Goal: Information Seeking & Learning: Learn about a topic

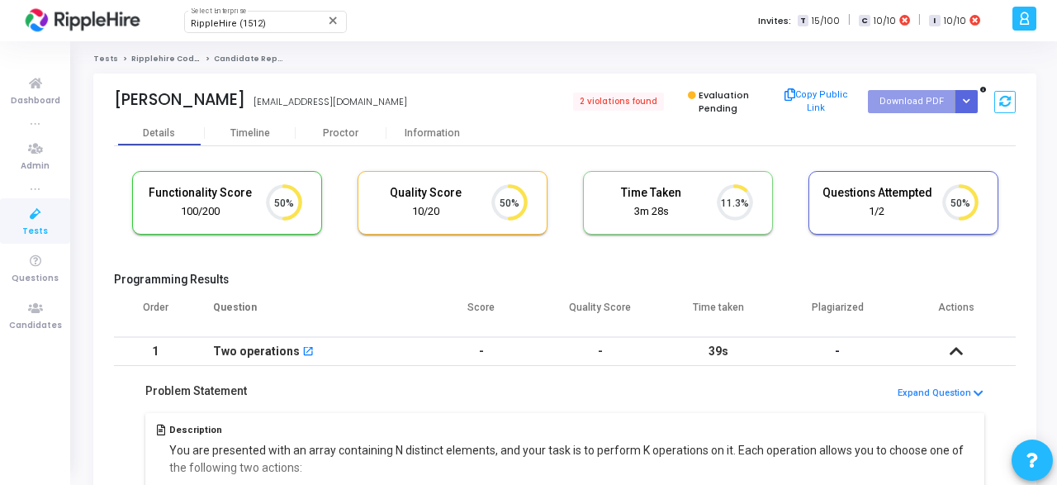
scroll to position [195, 0]
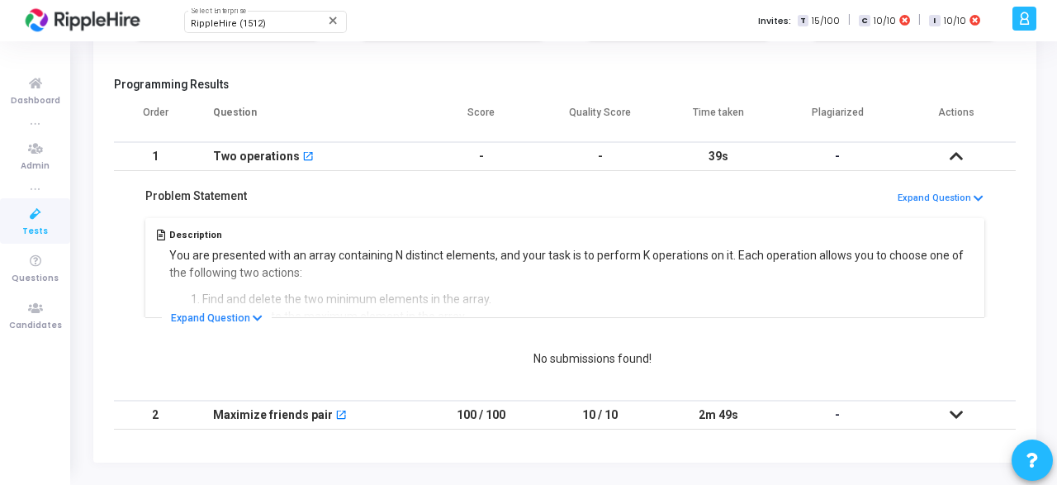
click at [953, 412] on icon at bounding box center [956, 415] width 13 height 12
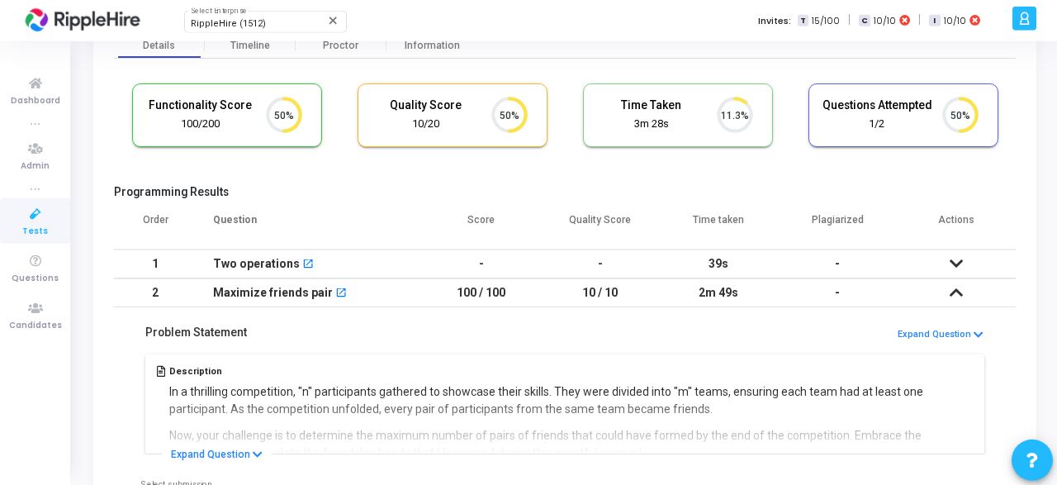
scroll to position [0, 0]
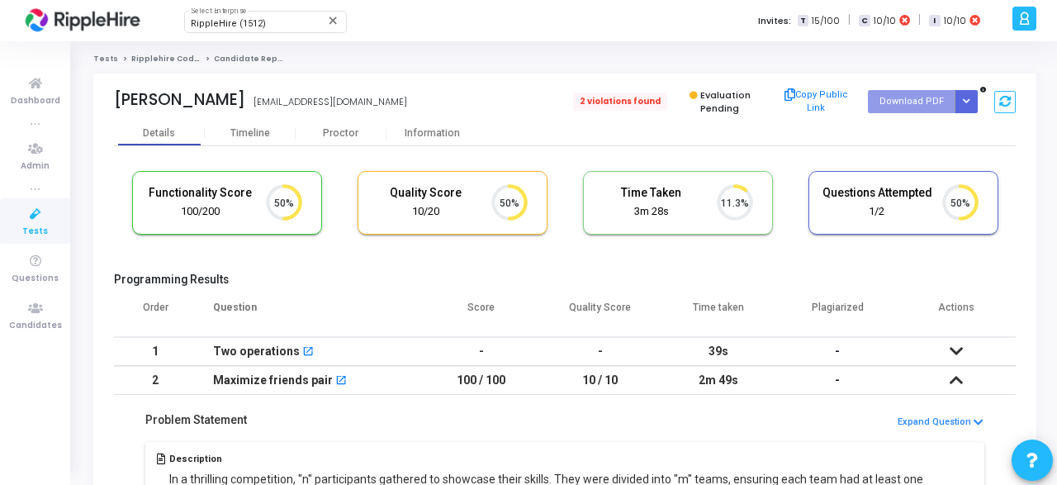
click at [635, 101] on span "2 violations found" at bounding box center [620, 101] width 94 height 18
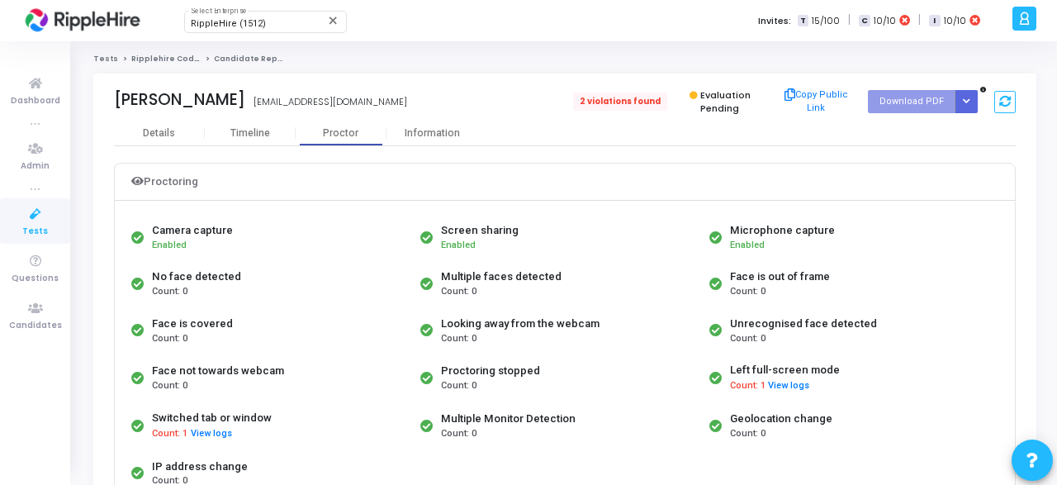
scroll to position [41, 49]
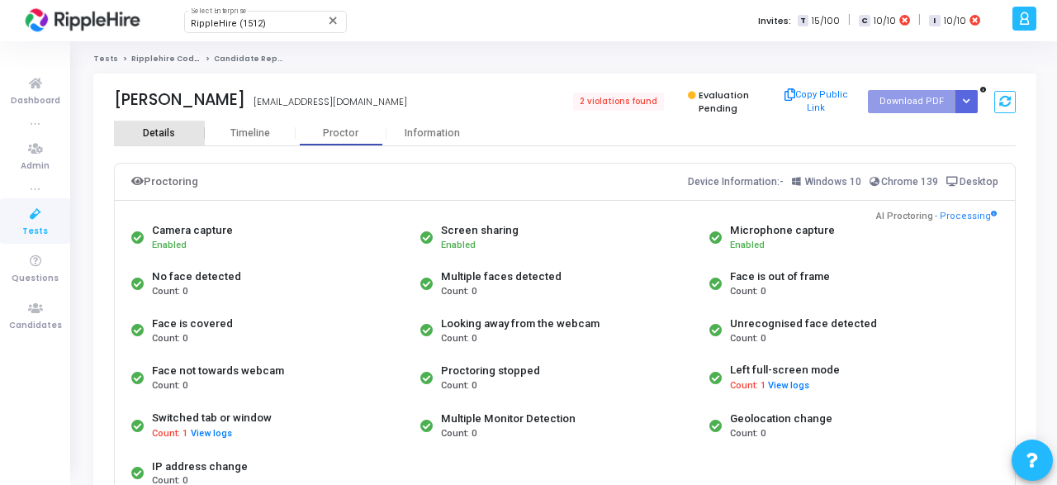
click at [163, 126] on div "Details" at bounding box center [159, 133] width 91 height 25
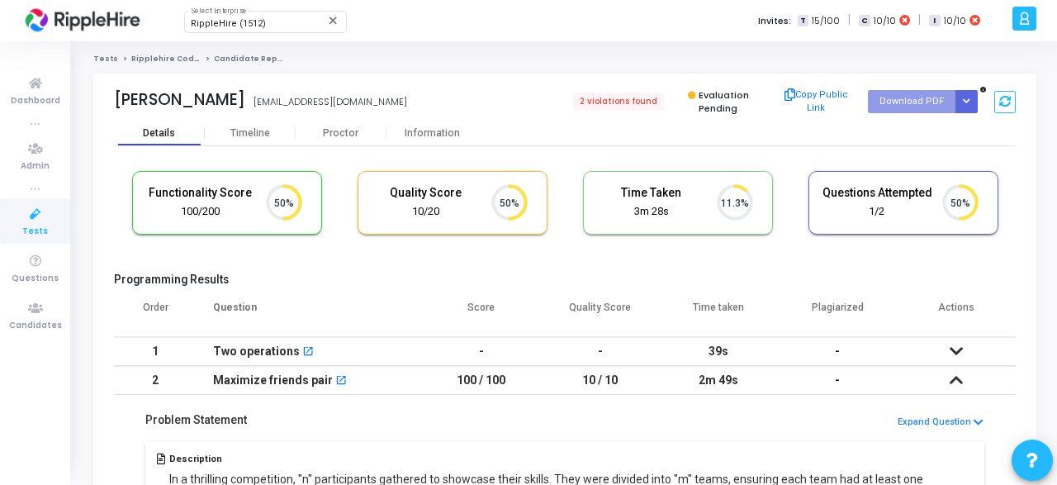
scroll to position [41, 49]
click at [268, 138] on div "Timeline" at bounding box center [250, 133] width 40 height 12
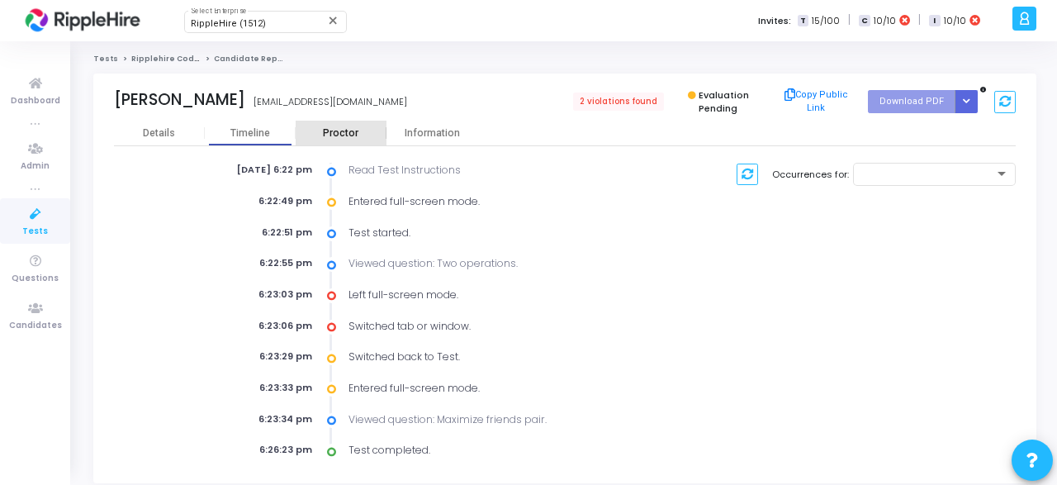
click at [349, 132] on div "Proctor" at bounding box center [341, 133] width 91 height 12
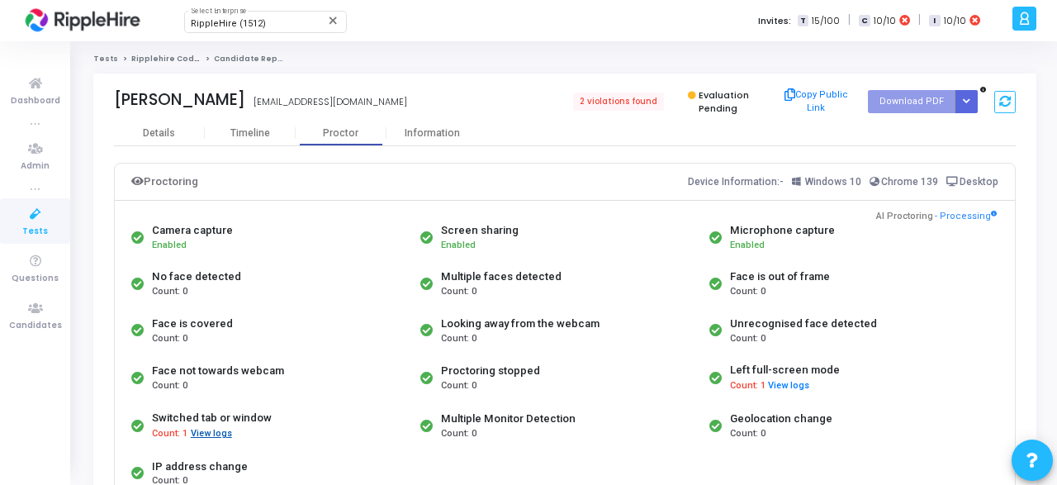
click at [207, 432] on button "View logs" at bounding box center [211, 434] width 43 height 16
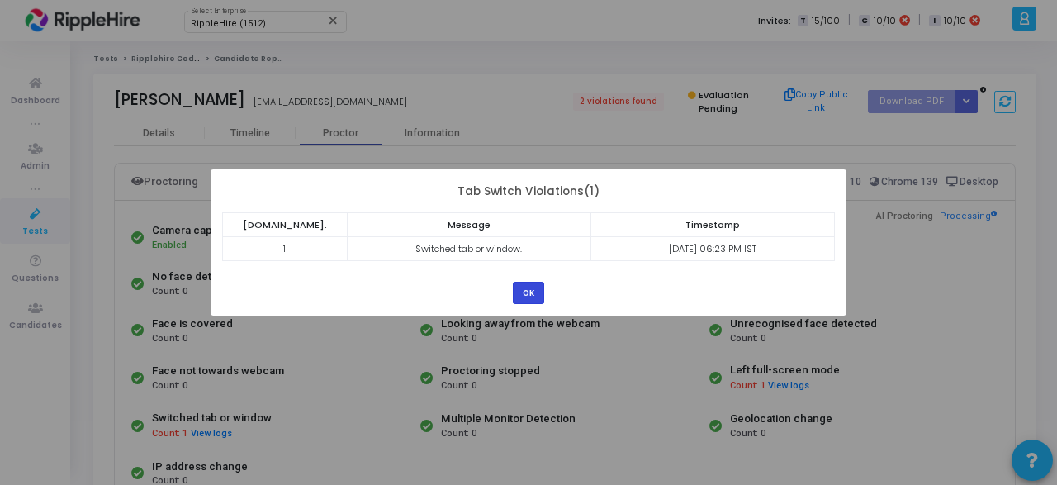
click at [531, 288] on button "OK" at bounding box center [528, 293] width 31 height 22
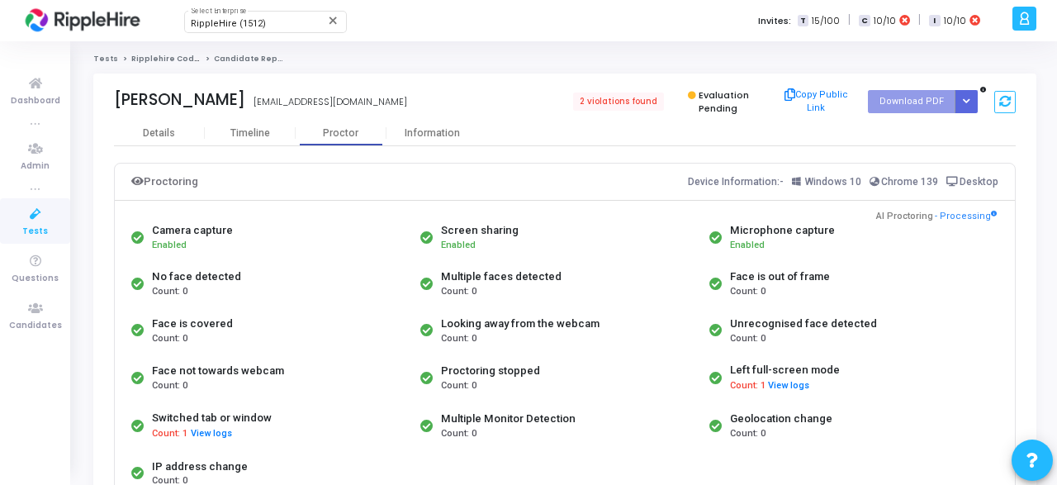
drag, startPoint x: 153, startPoint y: 230, endPoint x: 229, endPoint y: 231, distance: 76.0
click at [229, 231] on div "Camera capture" at bounding box center [192, 230] width 81 height 17
copy div "Camera capture"
click at [448, 135] on div "Information" at bounding box center [432, 133] width 91 height 12
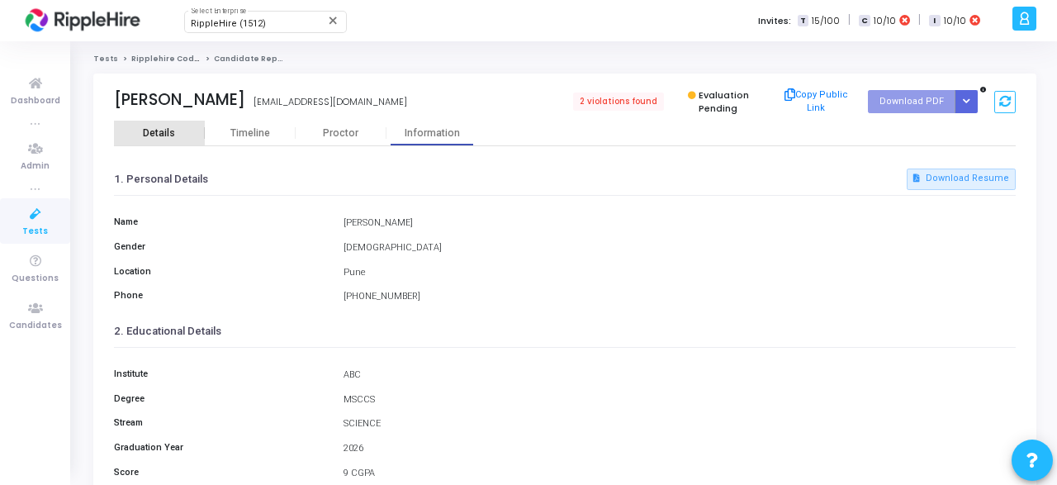
click at [171, 138] on div "Details" at bounding box center [159, 133] width 32 height 12
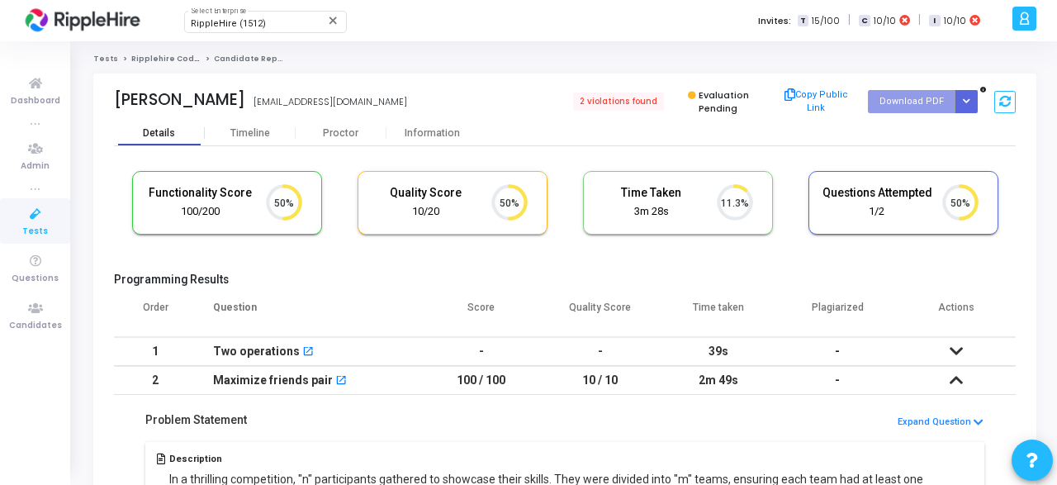
scroll to position [41, 49]
click at [254, 131] on div "Timeline" at bounding box center [250, 133] width 40 height 12
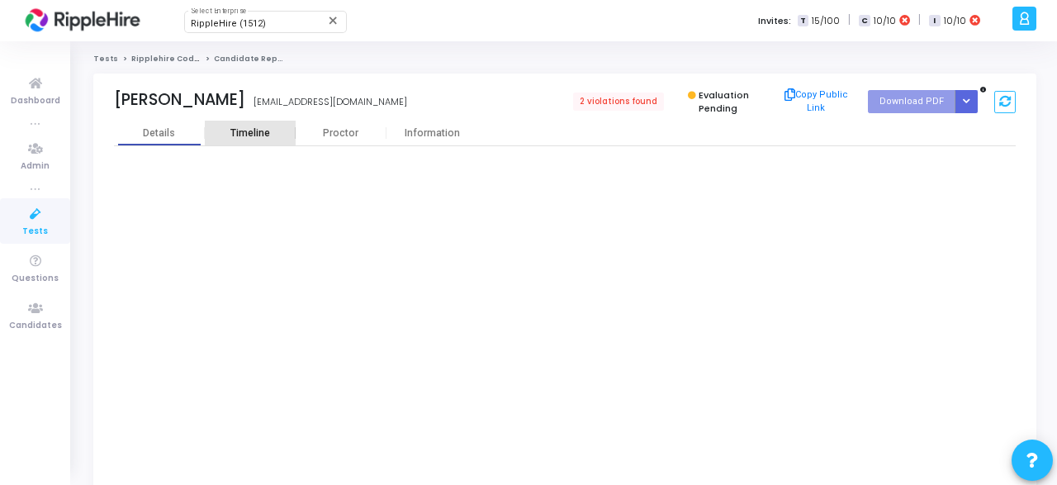
scroll to position [41, 49]
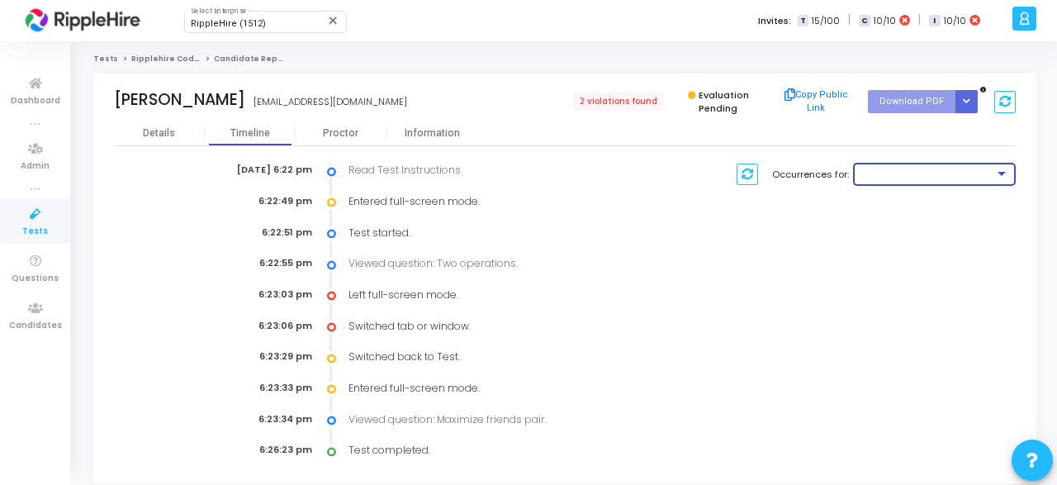
click at [936, 177] on div at bounding box center [928, 174] width 134 height 10
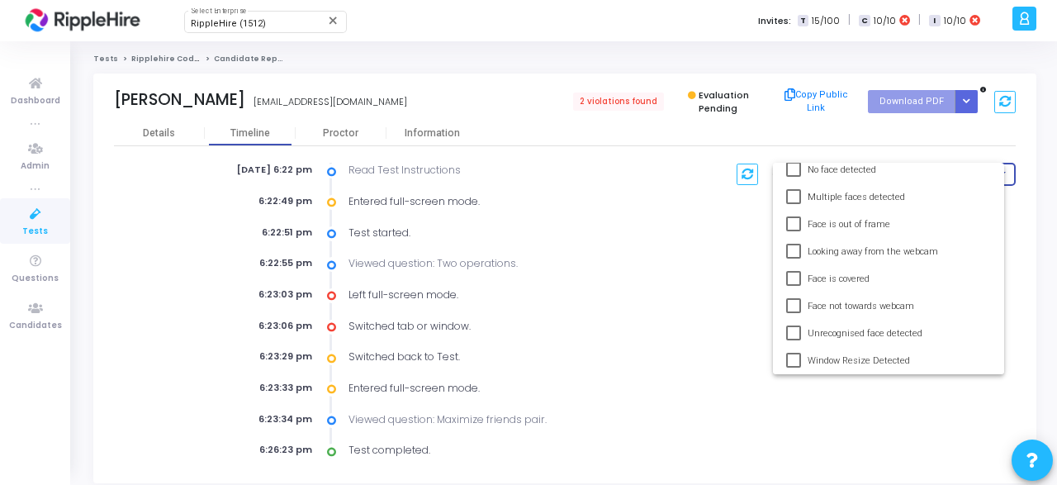
scroll to position [0, 0]
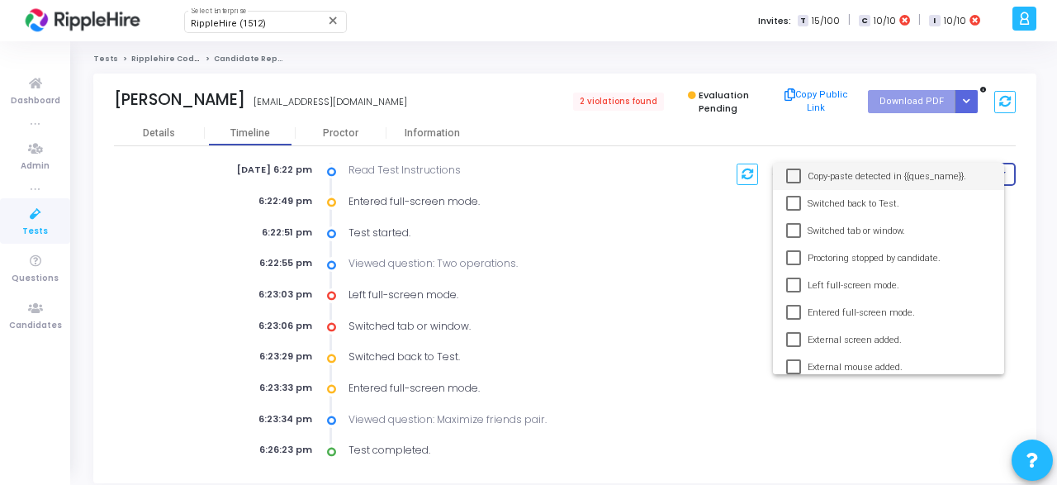
click at [699, 284] on div at bounding box center [528, 242] width 1057 height 485
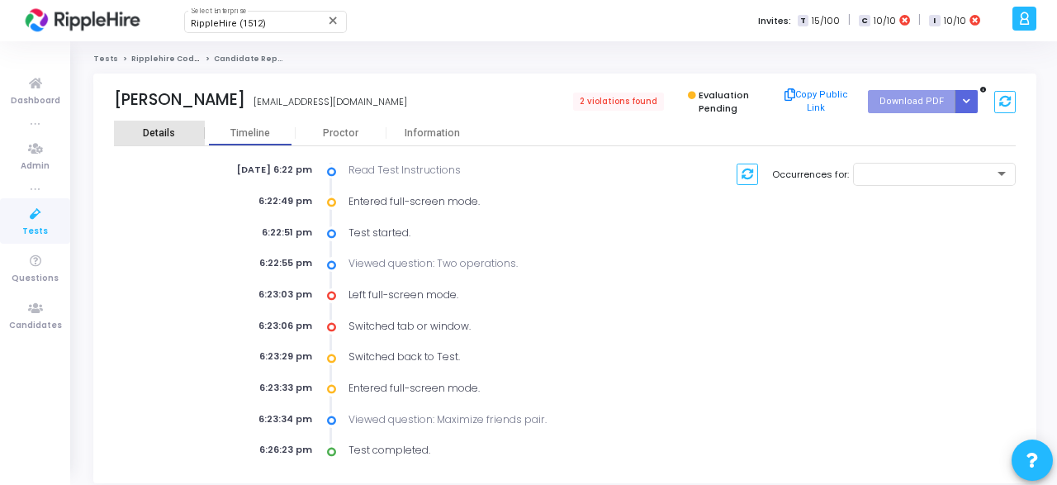
click at [150, 127] on div "Details" at bounding box center [159, 133] width 32 height 12
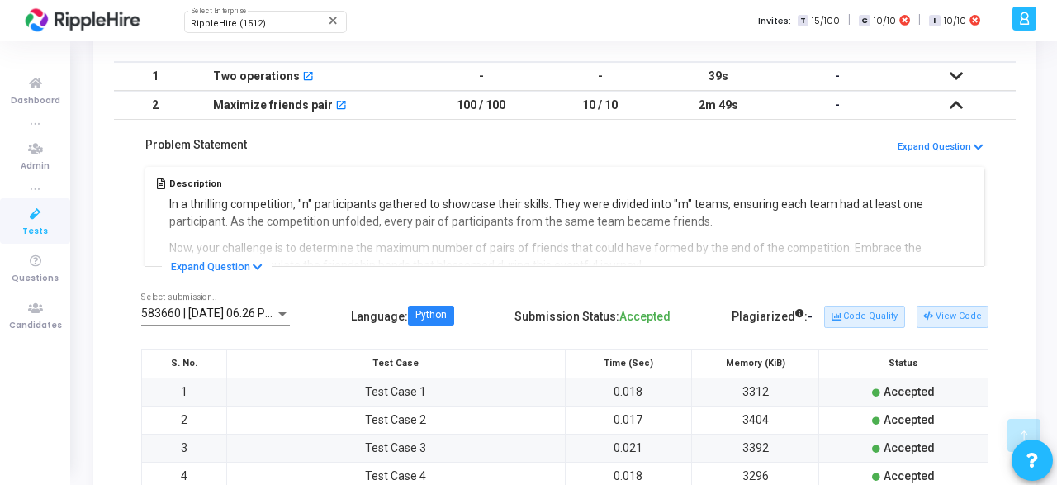
scroll to position [273, 0]
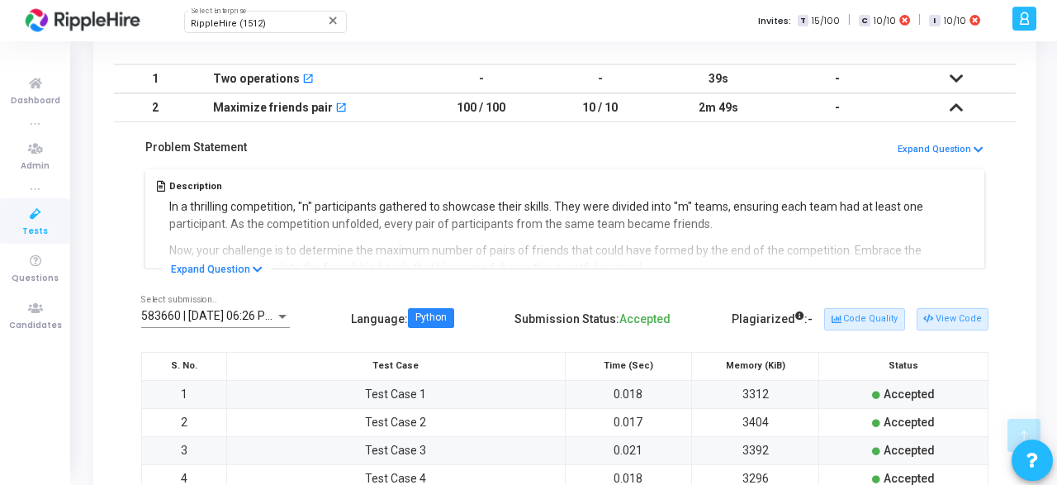
click at [957, 75] on icon at bounding box center [956, 79] width 13 height 12
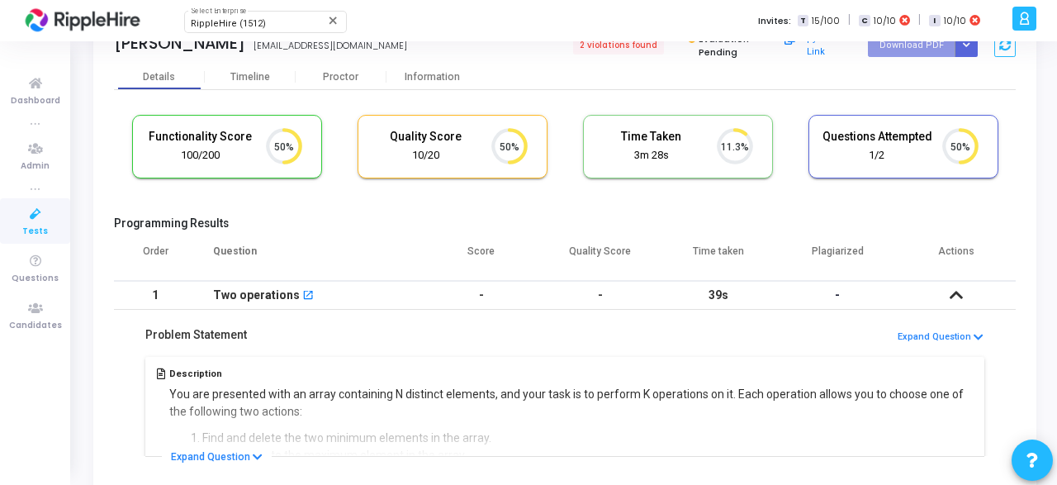
scroll to position [195, 0]
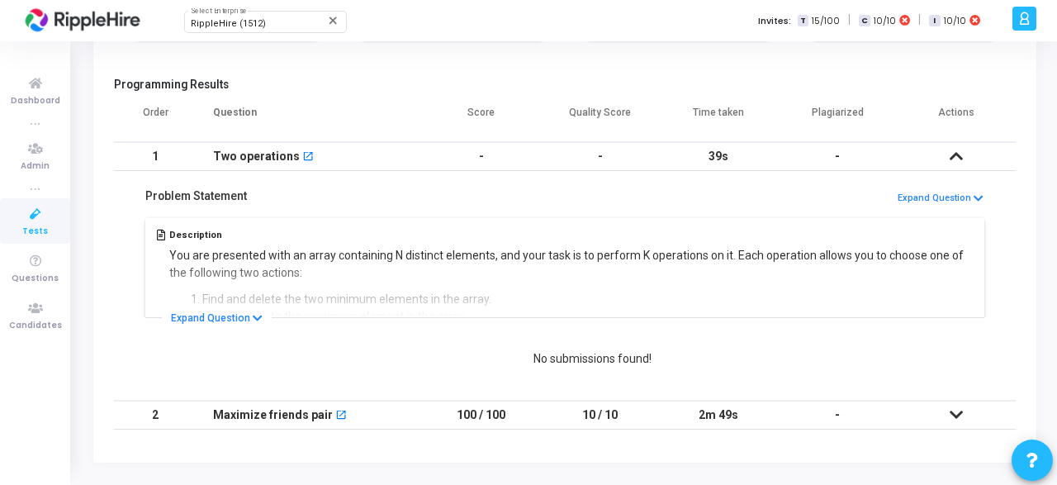
click at [959, 415] on icon at bounding box center [956, 415] width 13 height 12
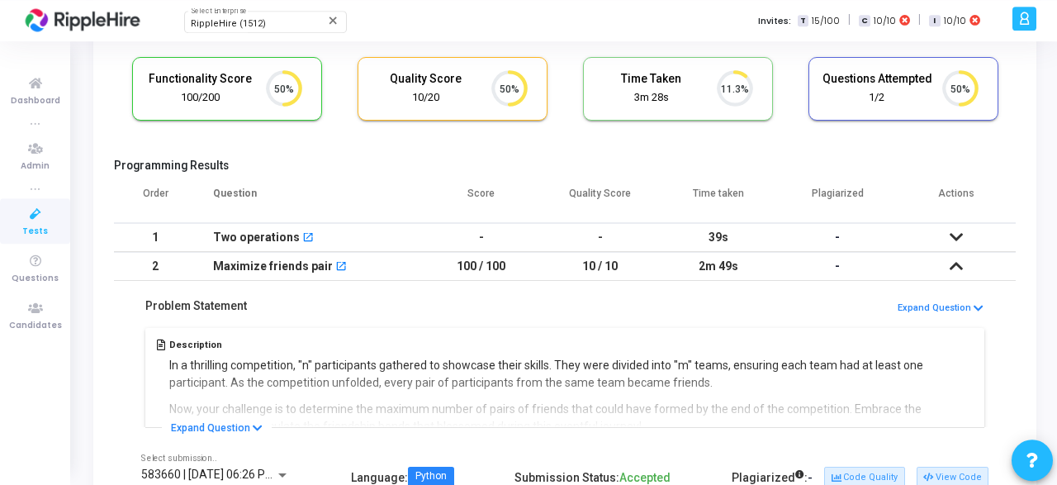
scroll to position [0, 0]
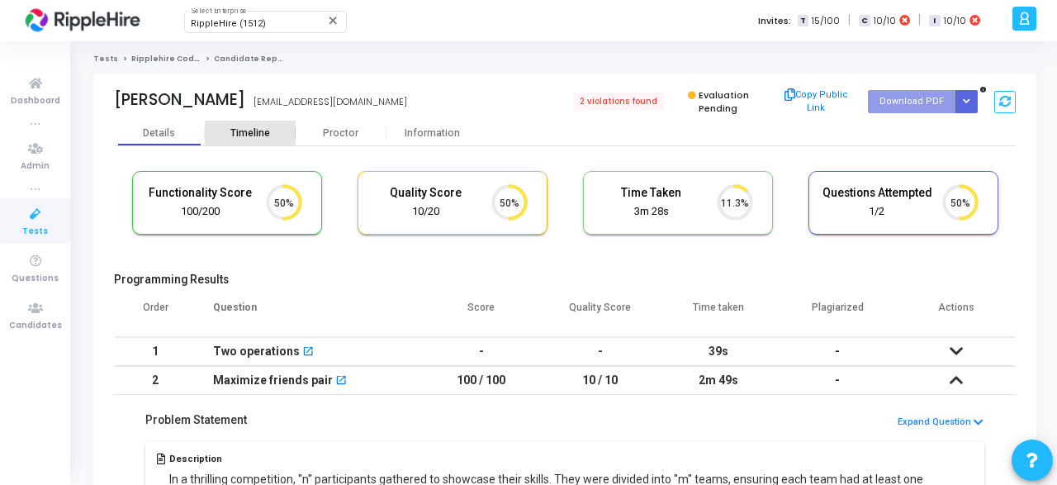
click at [240, 127] on div "Timeline" at bounding box center [250, 133] width 40 height 12
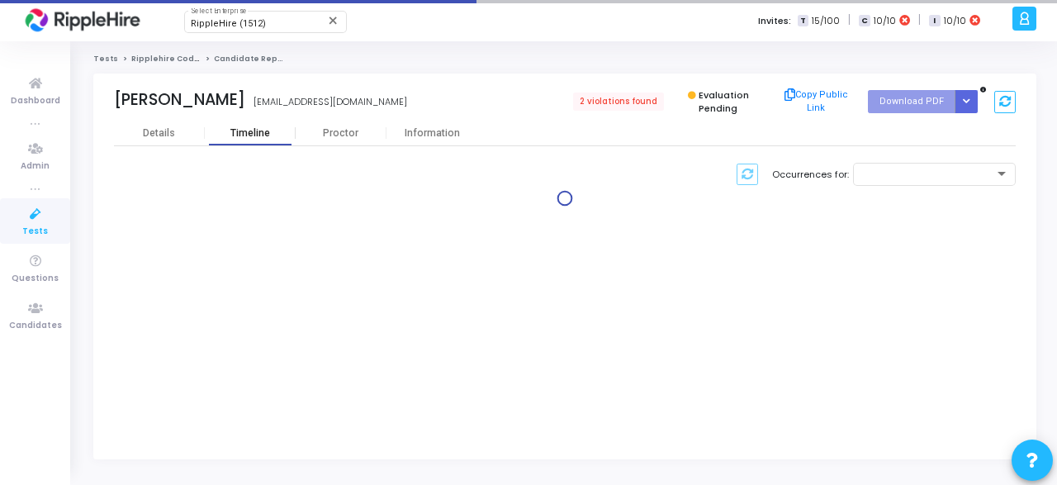
scroll to position [41, 49]
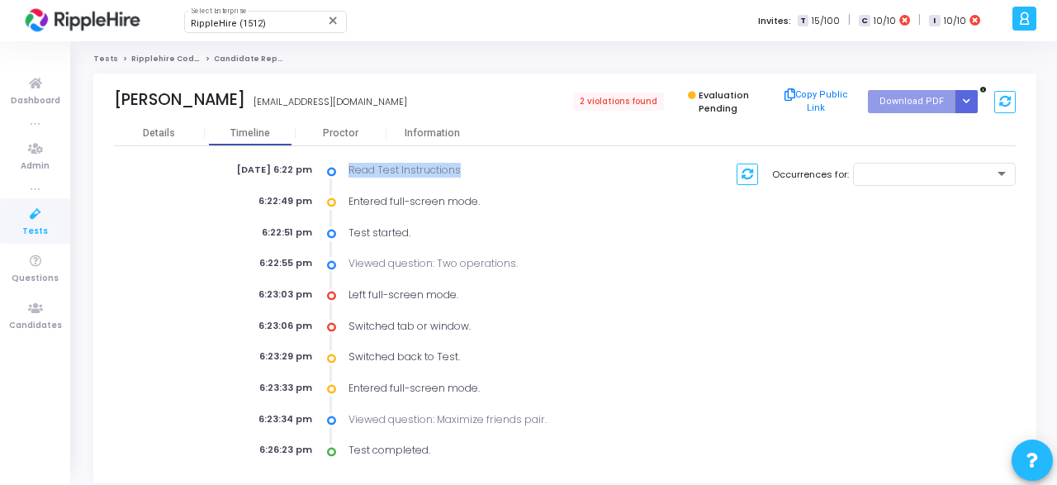
drag, startPoint x: 465, startPoint y: 169, endPoint x: 346, endPoint y: 168, distance: 118.9
click at [346, 168] on div "Read Test Instructions" at bounding box center [470, 170] width 263 height 15
copy div "Read Test Instructions"
drag, startPoint x: 349, startPoint y: 453, endPoint x: 445, endPoint y: 450, distance: 95.8
click at [445, 450] on div "Test completed." at bounding box center [470, 450] width 263 height 15
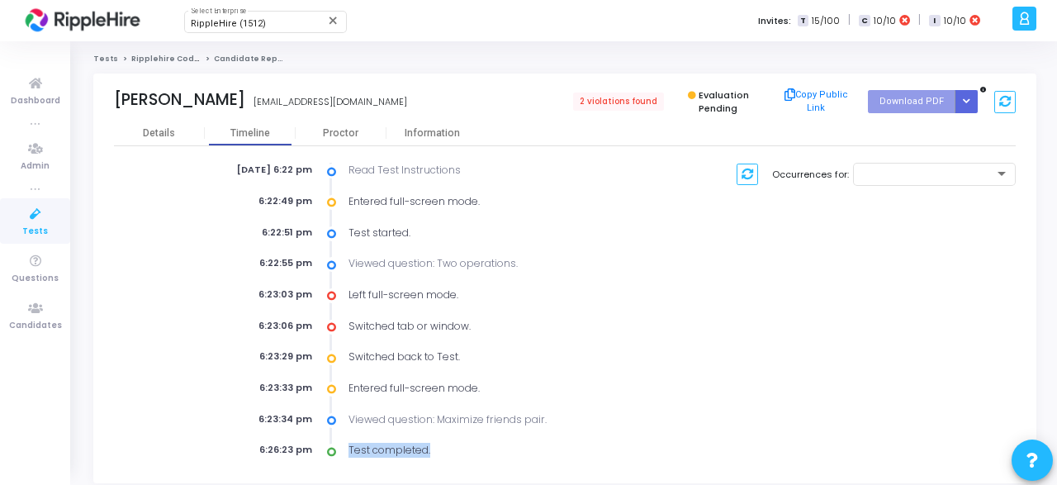
copy div "Test completed."
click at [364, 138] on div "Proctor" at bounding box center [341, 133] width 91 height 12
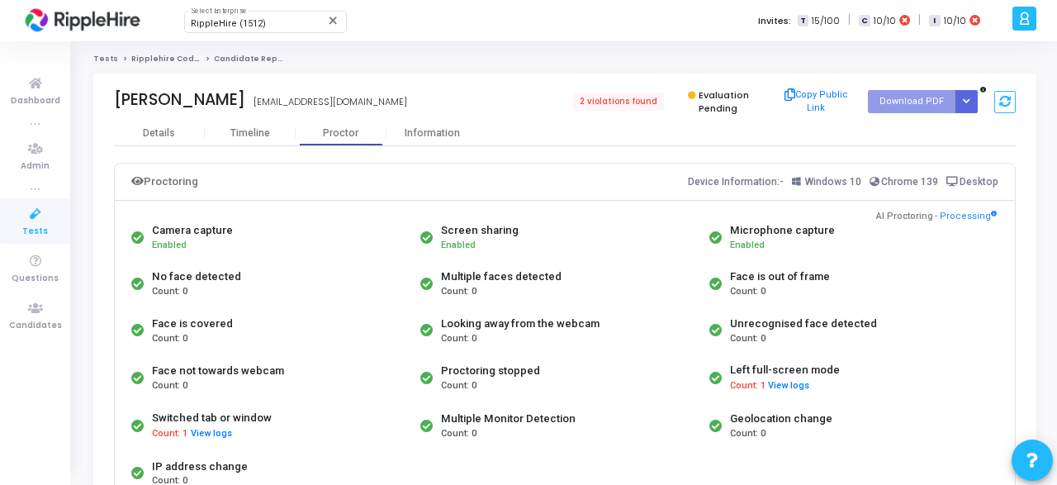
drag, startPoint x: 243, startPoint y: 228, endPoint x: 153, endPoint y: 232, distance: 90.1
click at [153, 232] on div "Camera capture Enabled" at bounding box center [271, 237] width 289 height 46
copy div "Camera capture"
click at [321, 365] on div "Face not towards webcam Count: 0" at bounding box center [271, 377] width 289 height 48
drag, startPoint x: 519, startPoint y: 229, endPoint x: 440, endPoint y: 233, distance: 79.4
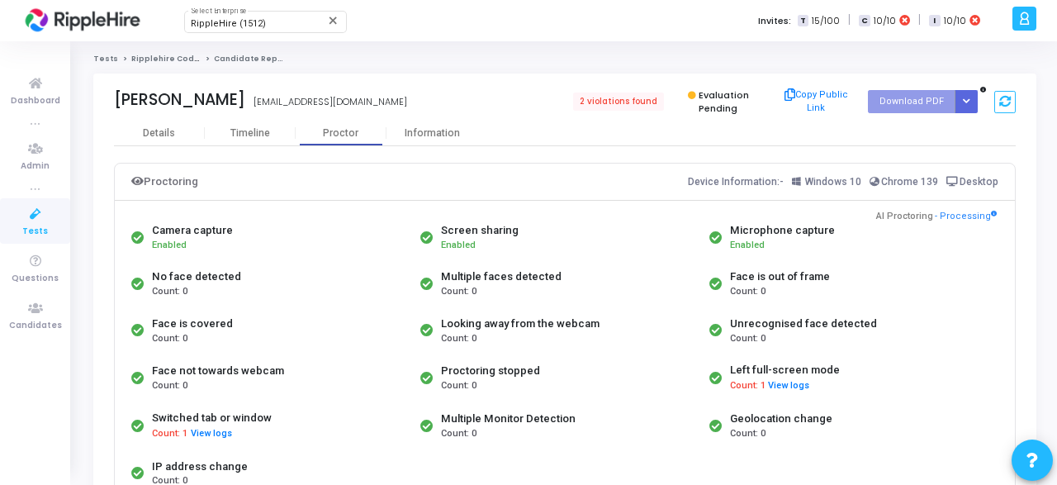
click at [440, 233] on div "Screen sharing Enabled" at bounding box center [560, 237] width 289 height 46
copy div "Screen sharing"
click at [333, 320] on div "Face is covered Count: 0" at bounding box center [271, 330] width 289 height 46
drag, startPoint x: 834, startPoint y: 230, endPoint x: 729, endPoint y: 233, distance: 104.9
click at [729, 233] on div "Microphone capture Enabled" at bounding box center [849, 237] width 289 height 46
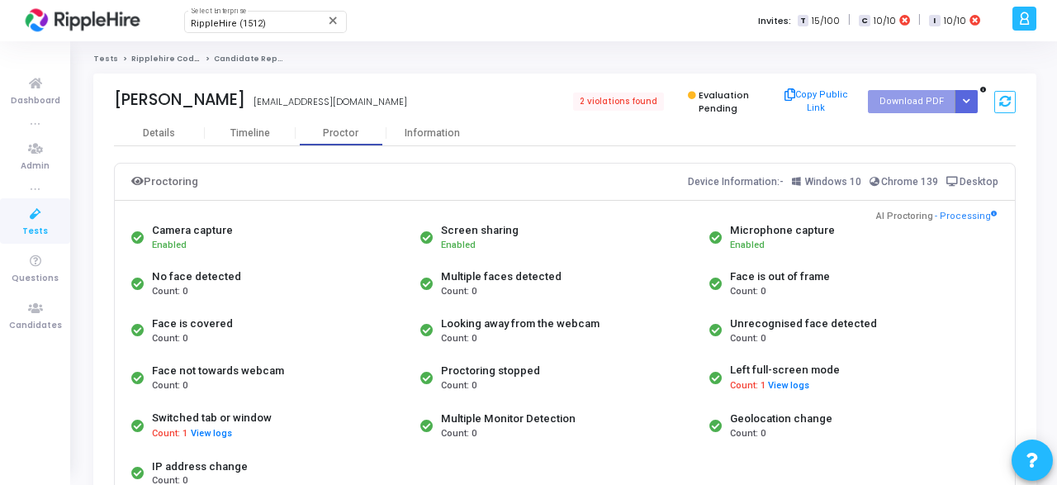
copy div "Microphone capture"
drag, startPoint x: 240, startPoint y: 278, endPoint x: 149, endPoint y: 277, distance: 90.9
click at [149, 277] on div "No face detected Count: 0" at bounding box center [271, 283] width 289 height 46
copy div "No face detected"
click at [306, 351] on div "Face is covered Count: 0" at bounding box center [271, 330] width 289 height 46
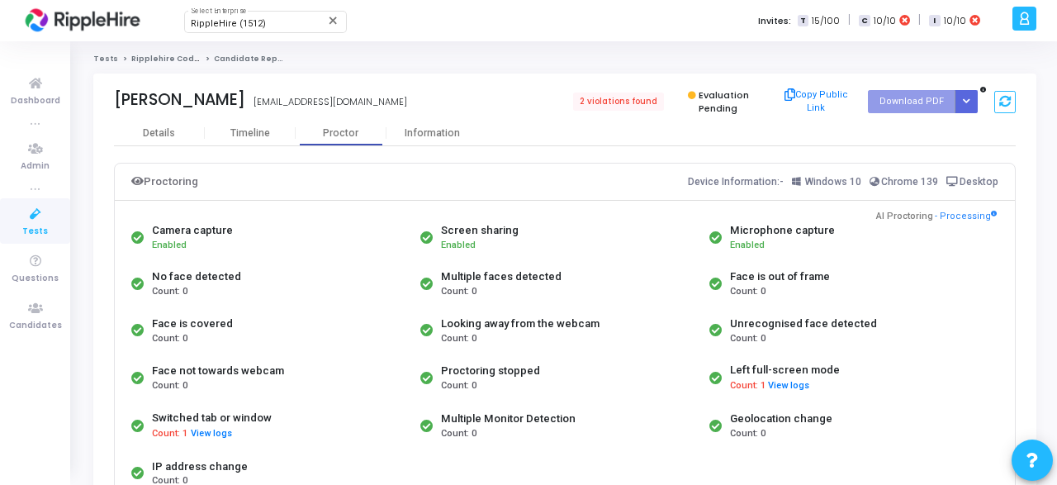
drag, startPoint x: 564, startPoint y: 277, endPoint x: 433, endPoint y: 277, distance: 131.3
click at [433, 277] on div "Multiple faces detected Count: 0" at bounding box center [560, 283] width 289 height 46
copy div "Multiple faces detected"
click at [368, 373] on div "Face not towards webcam Count: 0" at bounding box center [271, 377] width 289 height 48
drag, startPoint x: 831, startPoint y: 275, endPoint x: 730, endPoint y: 273, distance: 100.8
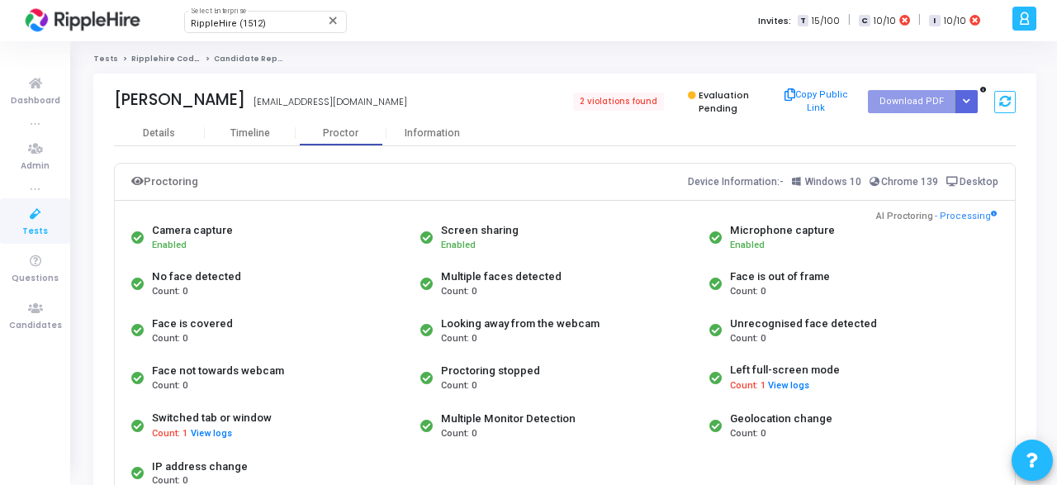
click at [730, 273] on div "Face is out of frame Count: 0" at bounding box center [849, 283] width 289 height 46
copy div "Face is out of frame"
drag, startPoint x: 238, startPoint y: 321, endPoint x: 154, endPoint y: 321, distance: 84.2
click at [154, 321] on div "Face is covered Count: 0" at bounding box center [271, 330] width 289 height 46
copy div "Face is covered"
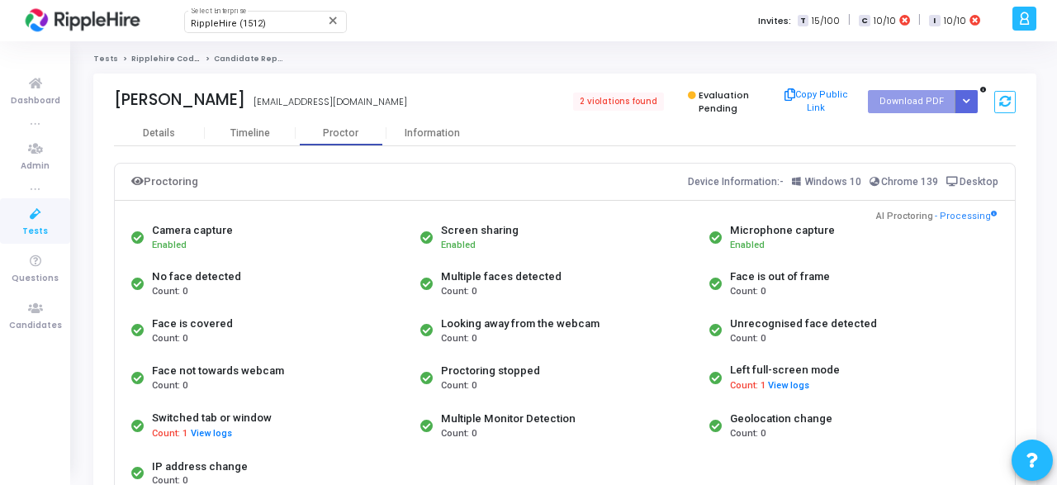
click at [368, 377] on div "Face not towards webcam Count: 0" at bounding box center [271, 377] width 289 height 48
drag, startPoint x: 609, startPoint y: 327, endPoint x: 442, endPoint y: 321, distance: 166.9
click at [442, 321] on div "Looking away from the webcam Count: 0" at bounding box center [560, 330] width 289 height 46
click at [277, 382] on div "Count: 0" at bounding box center [218, 386] width 132 height 14
drag, startPoint x: 889, startPoint y: 323, endPoint x: 731, endPoint y: 325, distance: 158.6
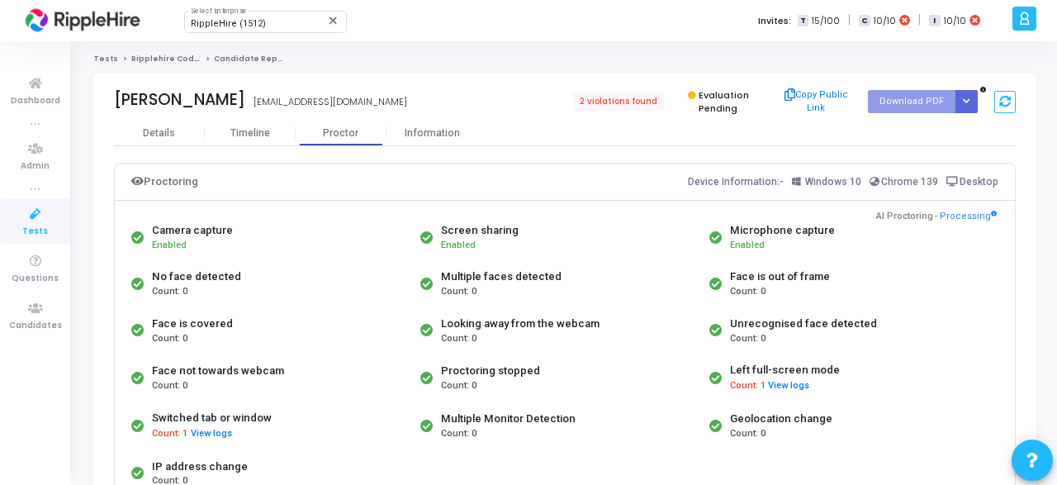
click at [731, 325] on div "Unrecognised face detected Count: 0" at bounding box center [849, 330] width 289 height 46
click at [187, 381] on div "Count: 0" at bounding box center [218, 386] width 132 height 14
drag, startPoint x: 289, startPoint y: 372, endPoint x: 152, endPoint y: 367, distance: 137.2
click at [152, 367] on div "Face not towards webcam Count: 0" at bounding box center [271, 377] width 289 height 48
click at [251, 401] on div "Switched tab or window Count: 1 View logs" at bounding box center [271, 425] width 289 height 48
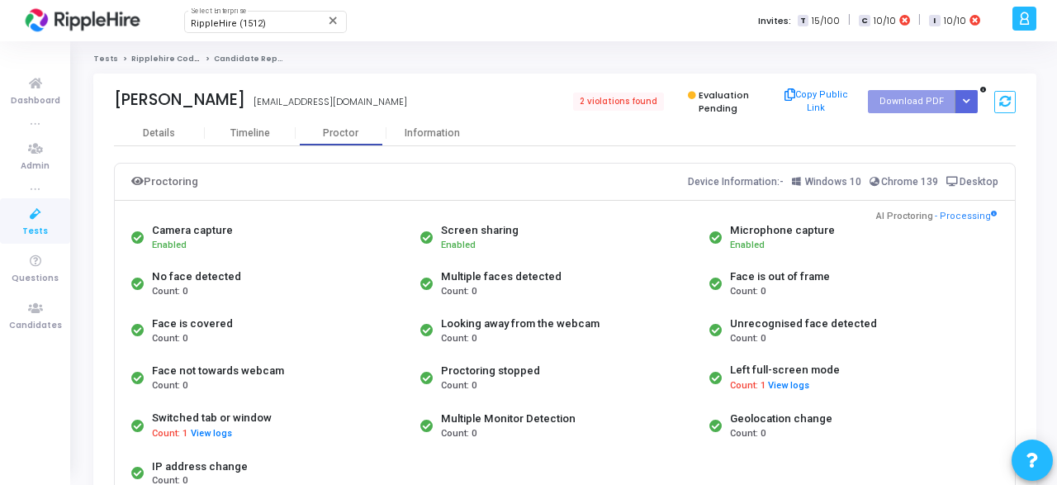
drag, startPoint x: 544, startPoint y: 371, endPoint x: 439, endPoint y: 364, distance: 105.1
click at [439, 364] on div "Proctoring stopped Count: 0" at bounding box center [560, 377] width 289 height 48
click at [275, 396] on div "Face not towards webcam Count: 0" at bounding box center [271, 377] width 289 height 48
drag, startPoint x: 845, startPoint y: 368, endPoint x: 731, endPoint y: 372, distance: 114.0
click at [731, 372] on div "Left full-screen mode Count: 1 View logs" at bounding box center [849, 377] width 289 height 48
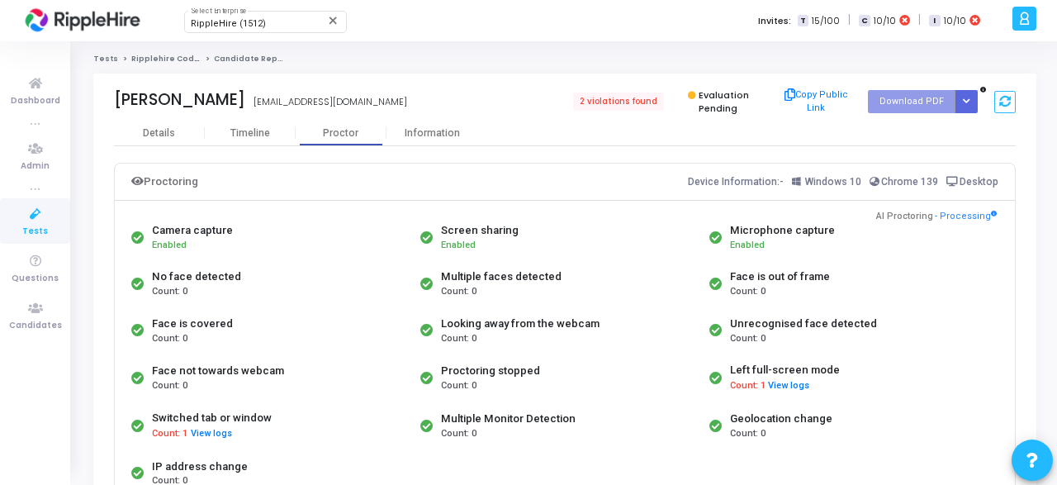
click at [225, 390] on div "Count: 0" at bounding box center [218, 386] width 132 height 14
drag, startPoint x: 275, startPoint y: 417, endPoint x: 151, endPoint y: 418, distance: 123.9
click at [151, 418] on div "Switched tab or window Count: 1 View logs" at bounding box center [271, 425] width 289 height 48
click at [166, 321] on div "Face is covered" at bounding box center [192, 323] width 81 height 17
drag, startPoint x: 581, startPoint y: 414, endPoint x: 442, endPoint y: 414, distance: 138.7
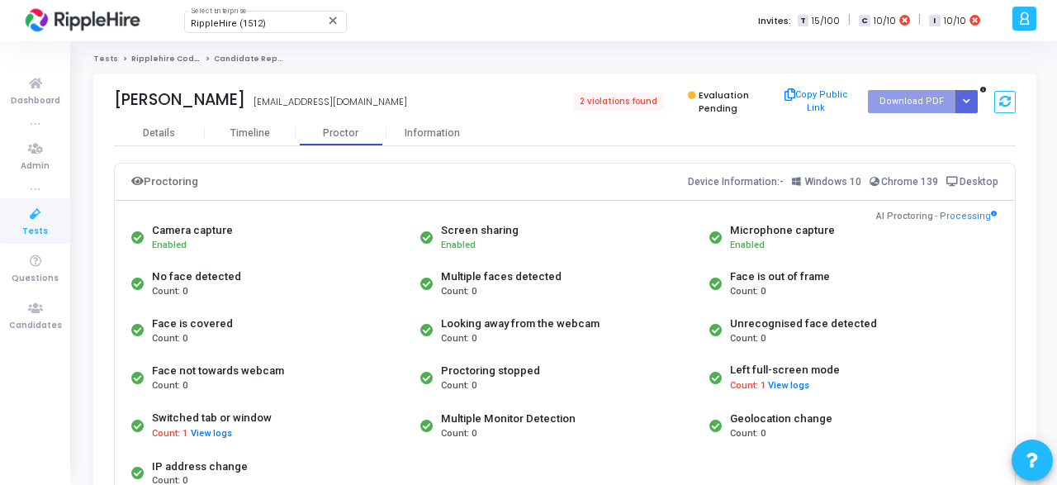
click at [442, 414] on div "Multiple Monitor Detection Count: 0" at bounding box center [560, 425] width 289 height 48
click at [225, 353] on div "Face not towards webcam Count: 0" at bounding box center [271, 377] width 289 height 48
drag, startPoint x: 835, startPoint y: 418, endPoint x: 731, endPoint y: 420, distance: 104.1
click at [731, 420] on div "Geolocation change Count: 0" at bounding box center [849, 425] width 289 height 48
click at [254, 410] on div "Switched tab or window" at bounding box center [212, 418] width 120 height 17
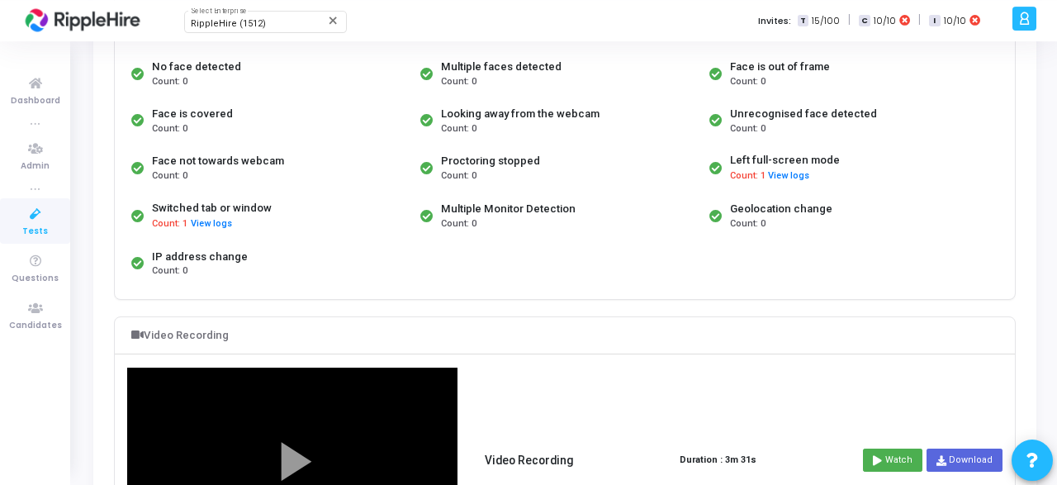
scroll to position [216, 0]
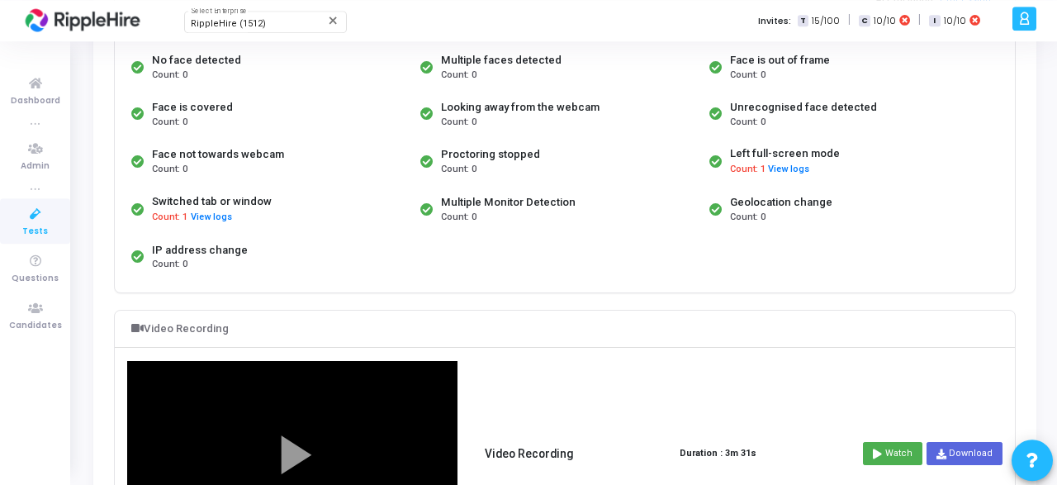
drag, startPoint x: 252, startPoint y: 245, endPoint x: 151, endPoint y: 240, distance: 100.9
click at [151, 240] on div "IP address change Count: 0" at bounding box center [271, 257] width 289 height 46
click at [211, 296] on div "Proctoring Device Information:- Windows 10 Chrome 139 Desktop Camera capture En…" at bounding box center [565, 127] width 918 height 363
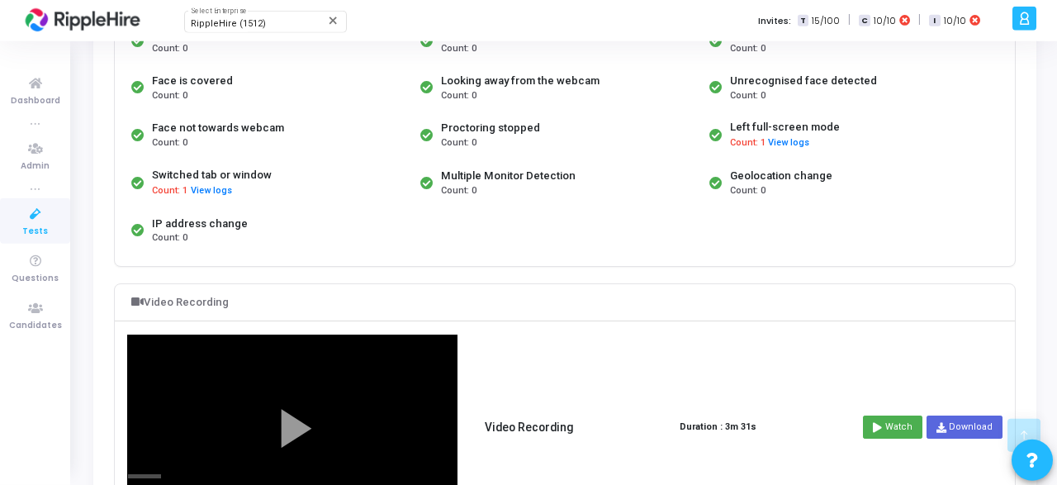
scroll to position [372, 0]
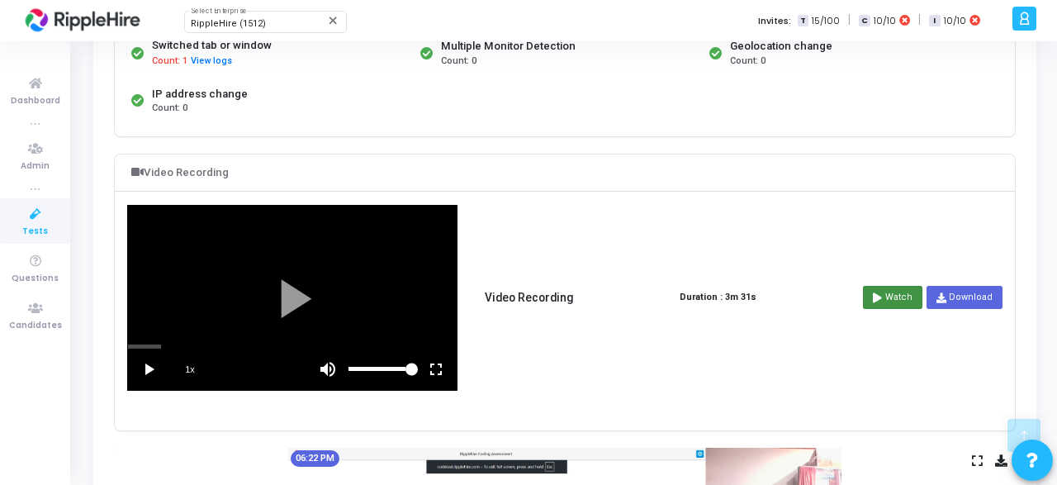
click at [882, 295] on icon at bounding box center [877, 297] width 9 height 9
click at [320, 263] on div at bounding box center [292, 298] width 329 height 184
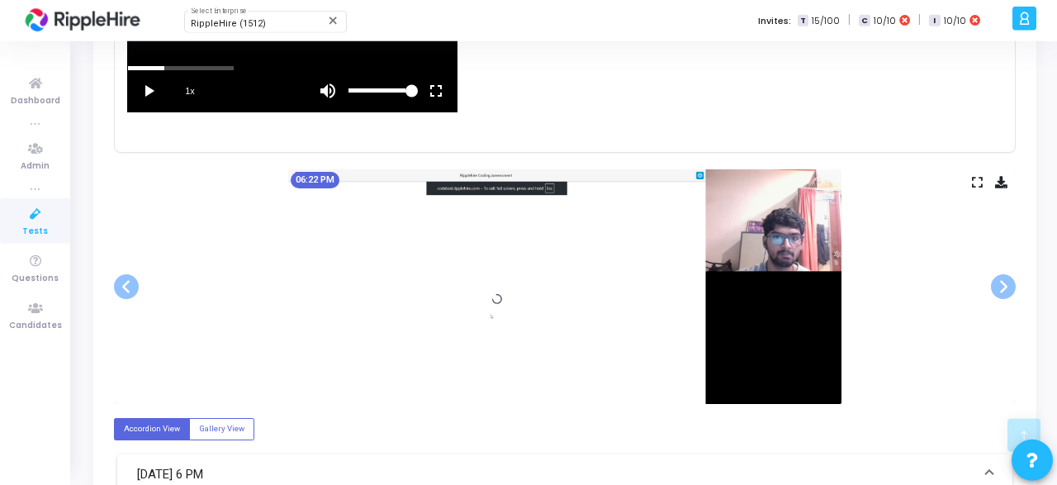
scroll to position [646, 0]
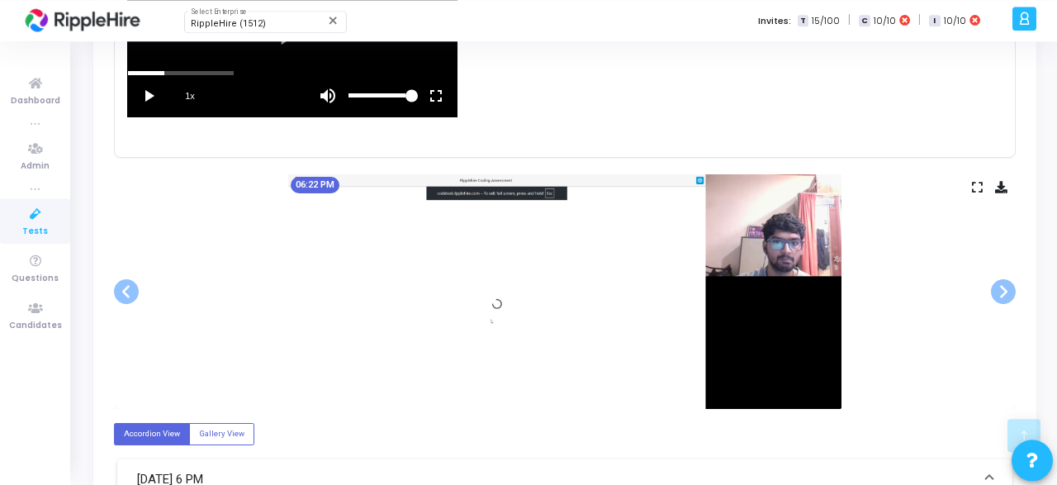
click at [977, 183] on icon at bounding box center [977, 187] width 11 height 9
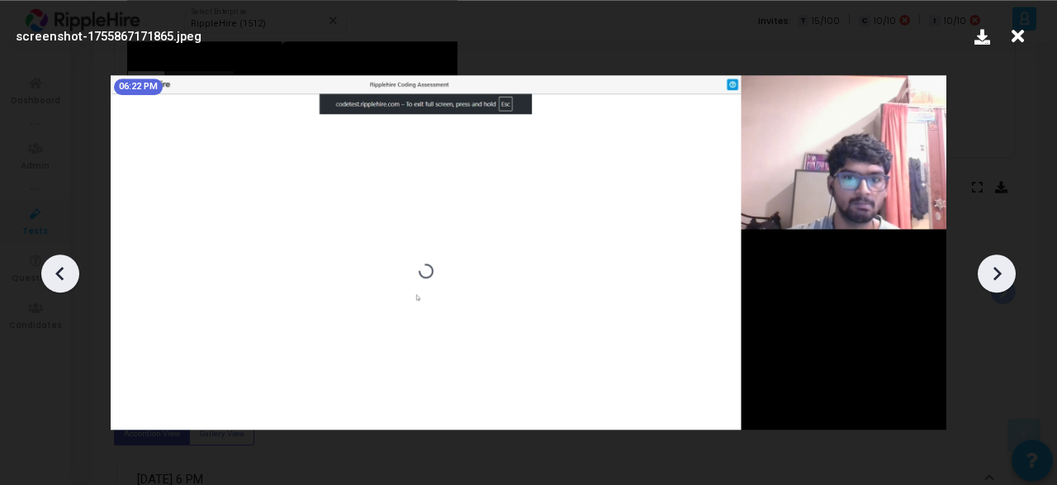
scroll to position [0, 0]
click at [991, 278] on icon at bounding box center [996, 273] width 25 height 25
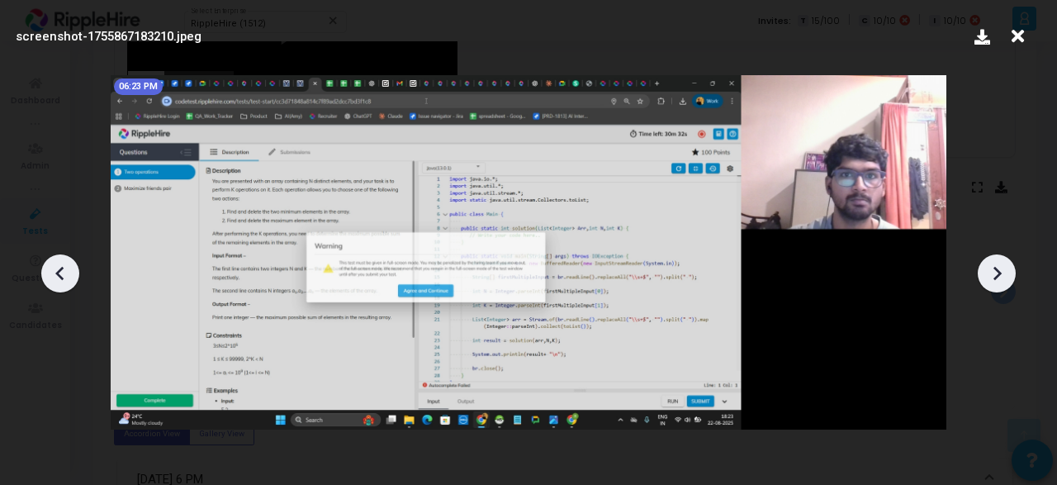
click at [991, 278] on icon at bounding box center [996, 273] width 25 height 25
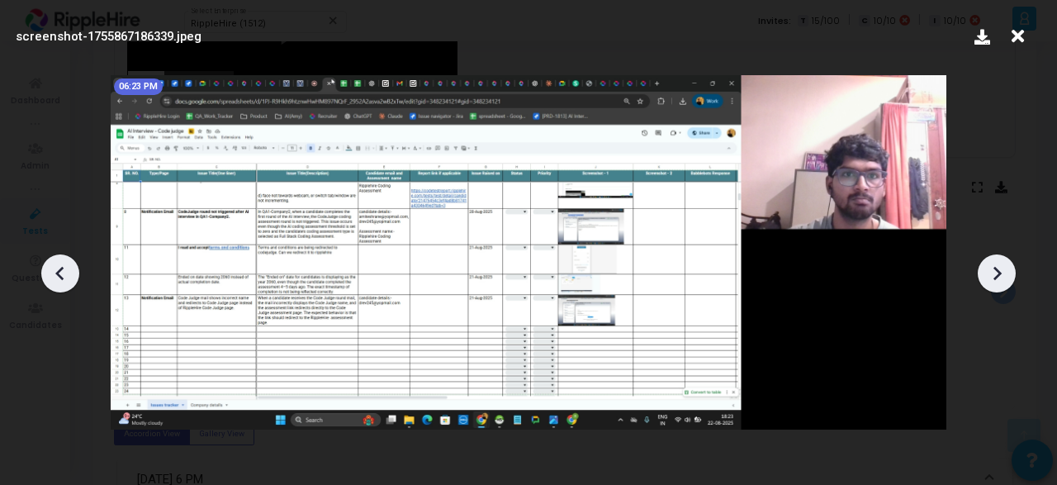
click at [1015, 42] on icon at bounding box center [1018, 36] width 26 height 31
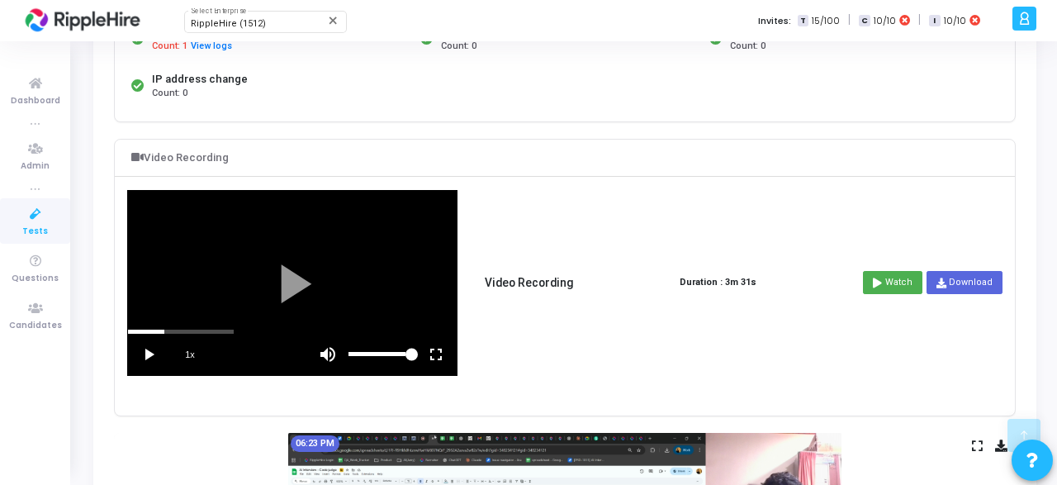
scroll to position [386, 0]
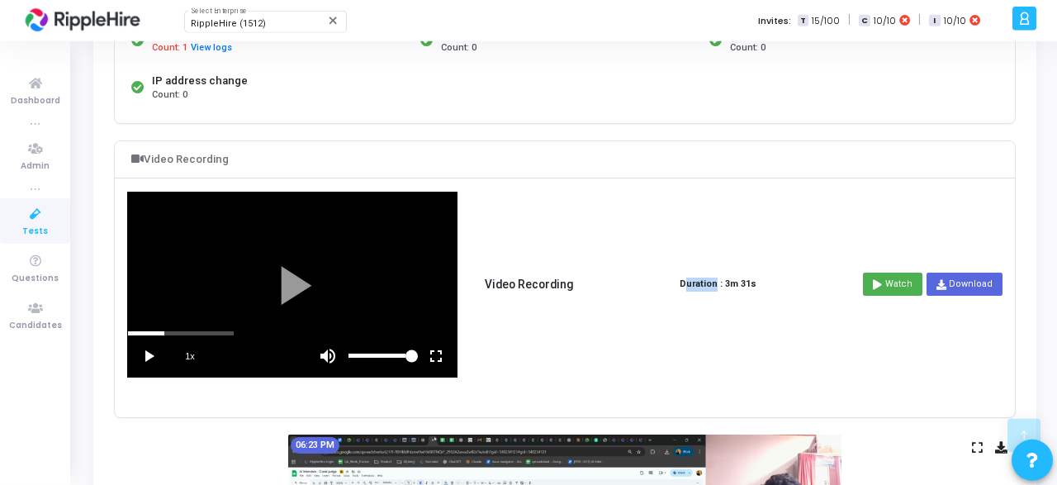
drag, startPoint x: 679, startPoint y: 280, endPoint x: 712, endPoint y: 279, distance: 33.0
click at [712, 279] on div "1x Video Recording Duration : 3m 31s Watch Download" at bounding box center [564, 285] width 875 height 186
click at [712, 282] on strong "Duration : 3m 31s" at bounding box center [718, 284] width 77 height 14
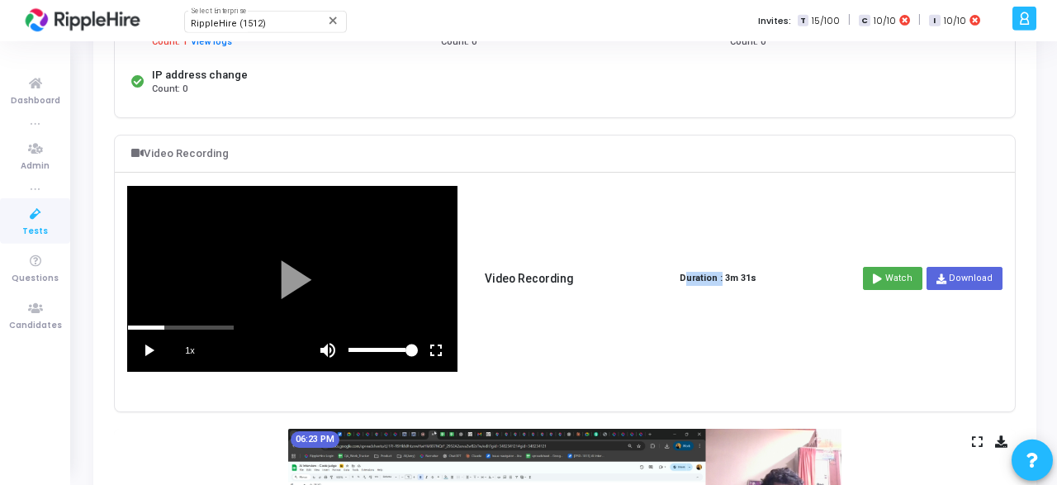
scroll to position [0, 0]
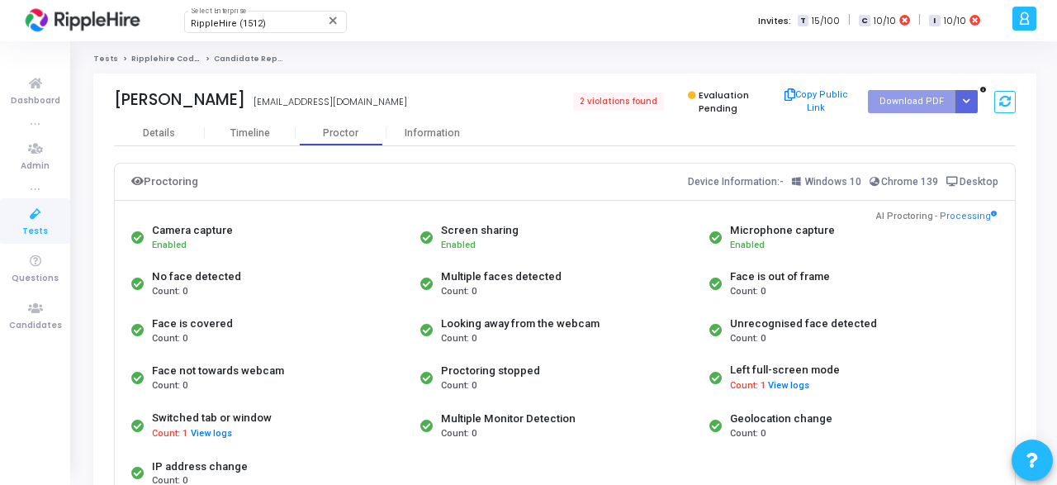
drag, startPoint x: 690, startPoint y: 183, endPoint x: 1006, endPoint y: 172, distance: 316.5
click at [1006, 172] on div "Proctoring Device Information:- Windows 10 Chrome 139 Desktop" at bounding box center [565, 182] width 900 height 36
click at [605, 137] on div "Details Timeline [PERSON_NAME] Information" at bounding box center [565, 133] width 902 height 25
click at [775, 379] on button "View logs" at bounding box center [788, 386] width 43 height 16
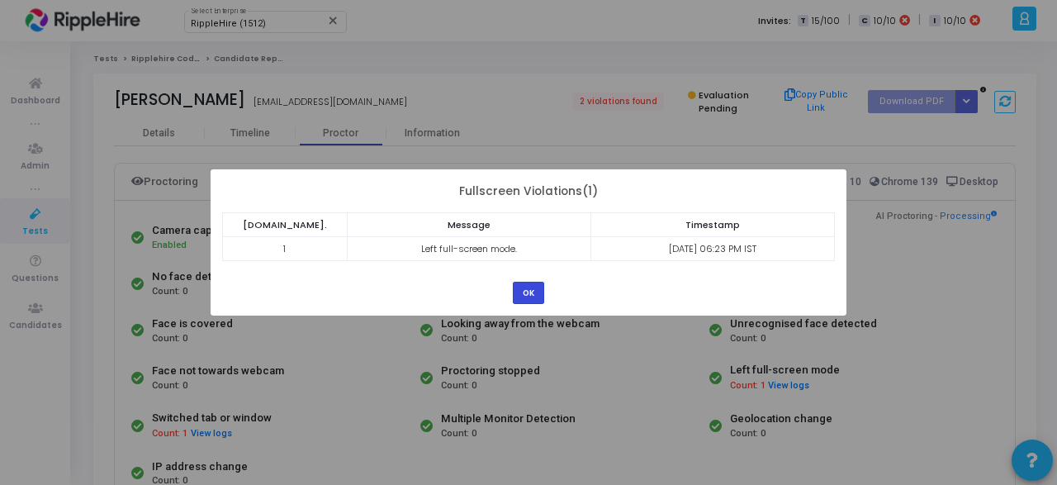
click at [536, 287] on button "OK" at bounding box center [528, 293] width 31 height 22
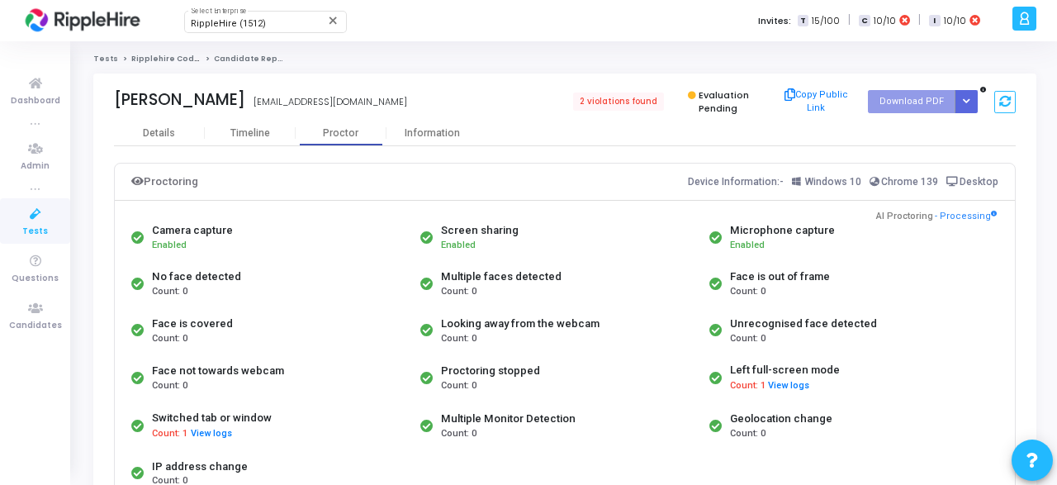
click at [815, 384] on div "Count: 1 View logs" at bounding box center [785, 386] width 110 height 16
click at [443, 135] on div "Information" at bounding box center [432, 133] width 91 height 12
